Goal: Task Accomplishment & Management: Use online tool/utility

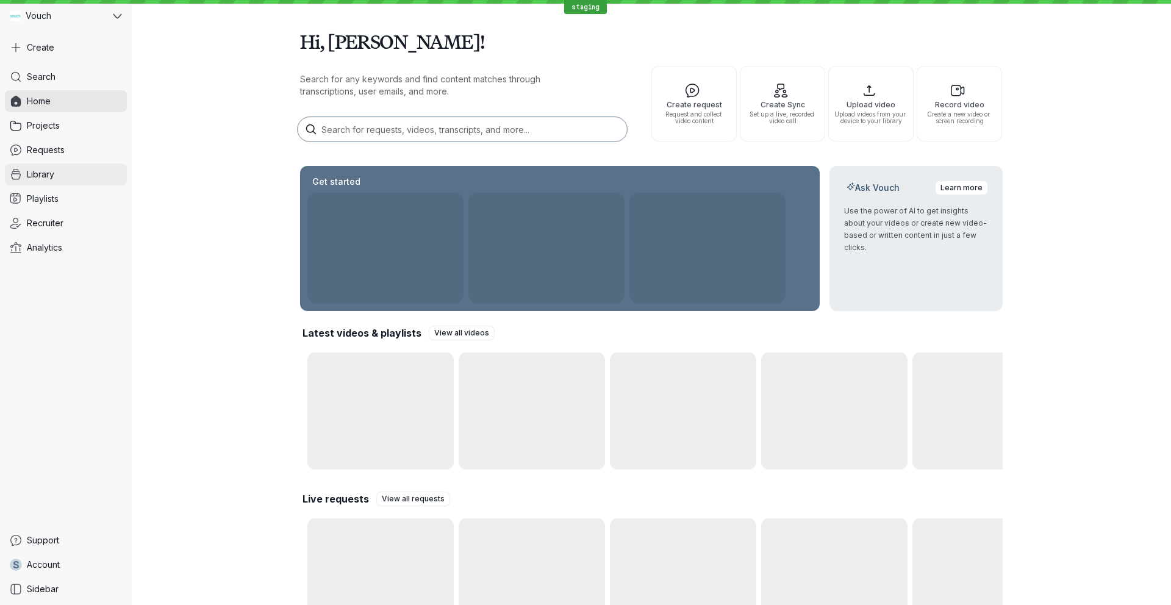
click at [38, 177] on span "Library" at bounding box center [40, 174] width 27 height 12
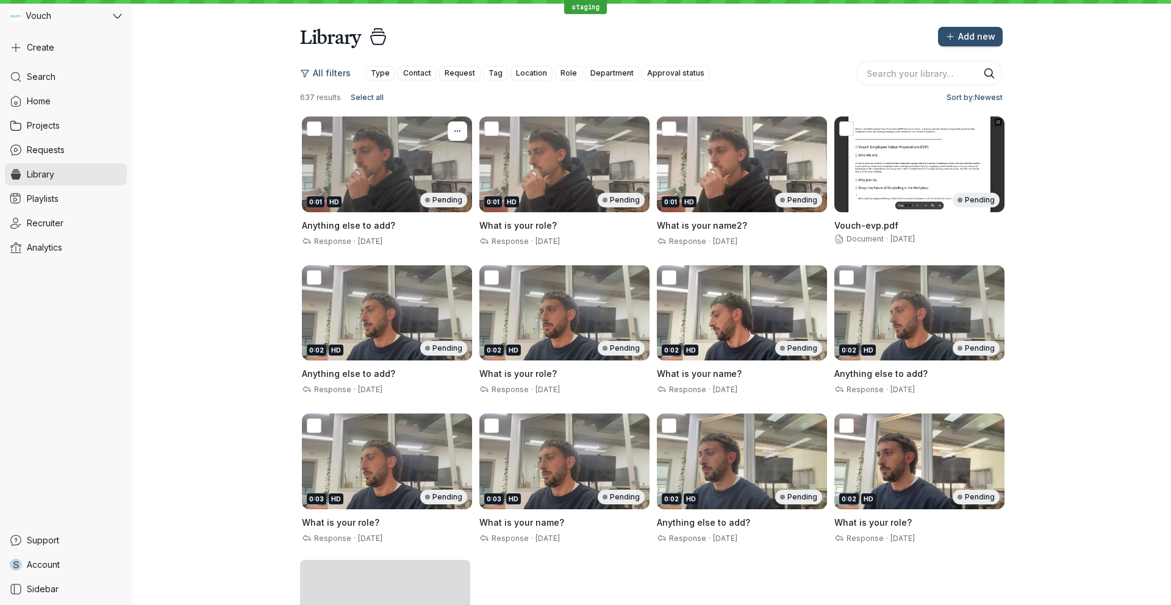
click at [418, 234] on div "Response · [DATE]" at bounding box center [387, 240] width 170 height 12
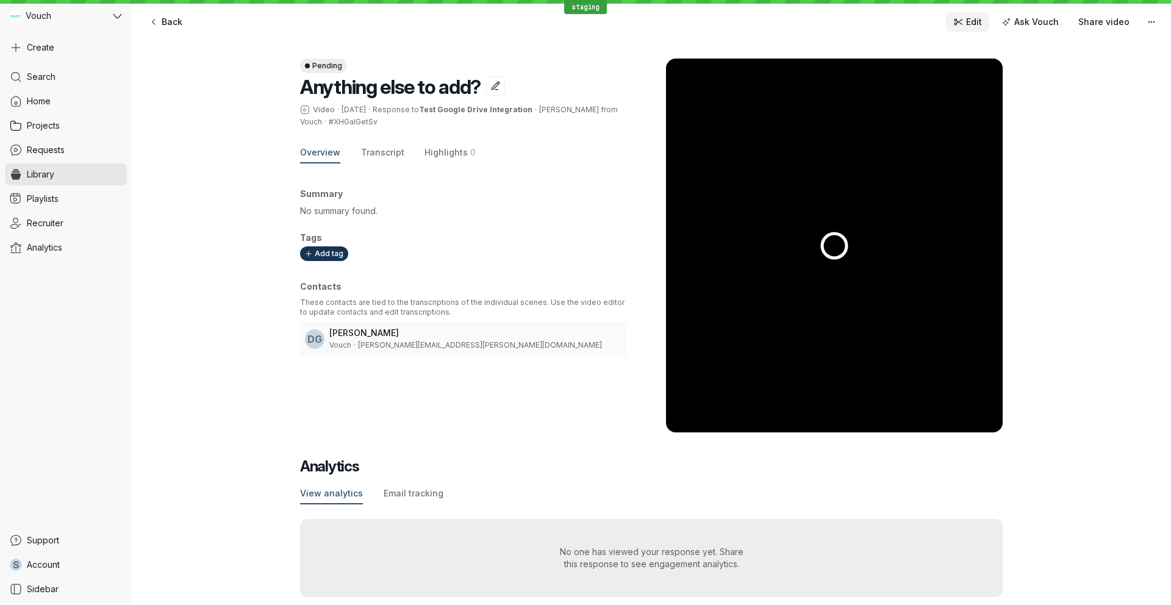
click at [964, 18] on icon at bounding box center [959, 22] width 10 height 10
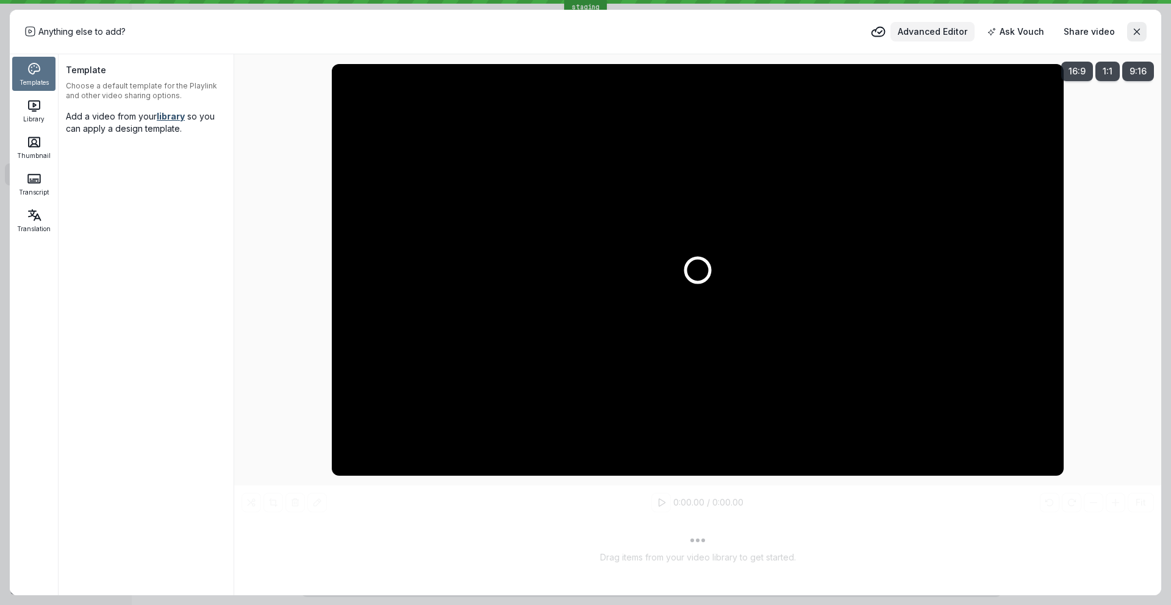
click at [936, 38] on button "Advanced Editor" at bounding box center [933, 32] width 84 height 20
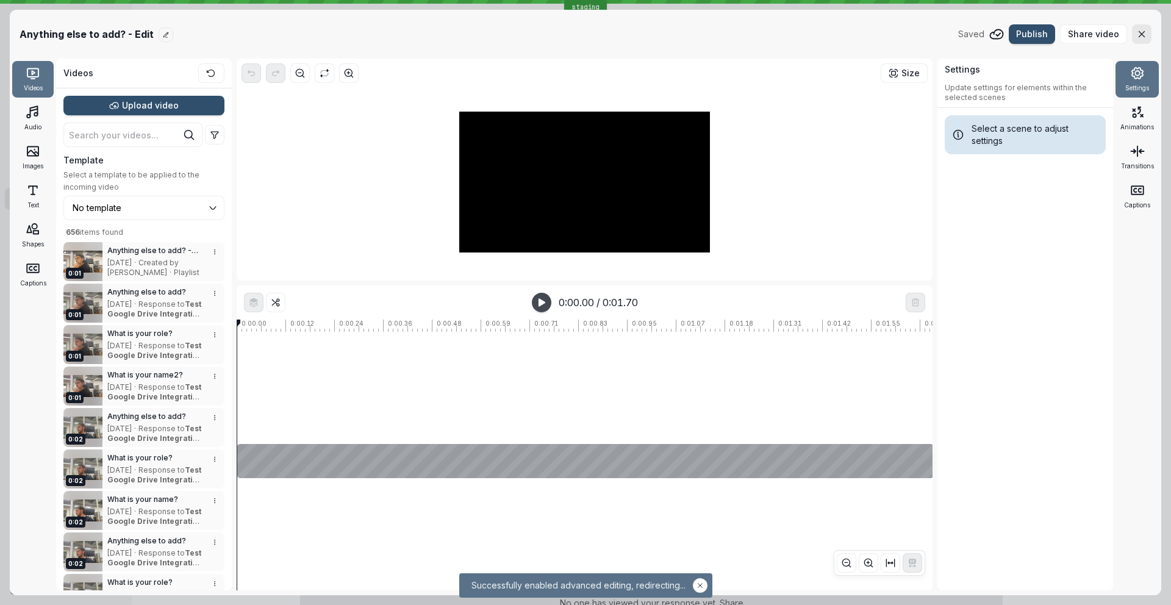
type input "No template"
